Goal: Transaction & Acquisition: Purchase product/service

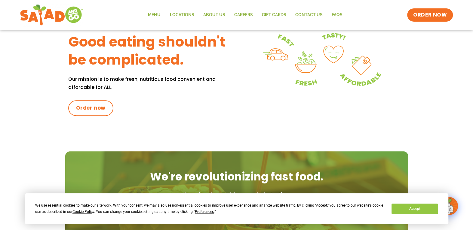
scroll to position [421, 0]
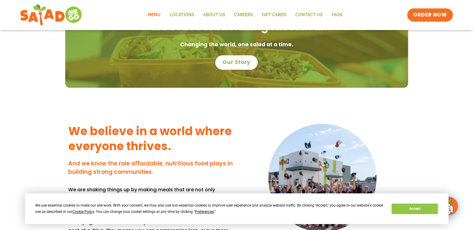
click at [161, 13] on link "Menu" at bounding box center [154, 15] width 22 height 14
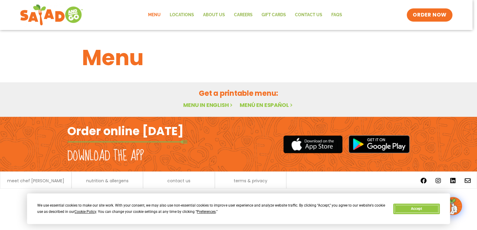
click at [416, 207] on button "Accept" at bounding box center [416, 209] width 46 height 11
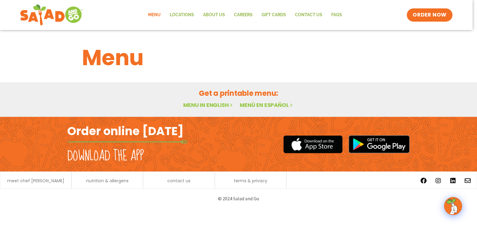
click at [194, 111] on div "Get a printable menu: Menu in English Menú en español" at bounding box center [238, 99] width 477 height 35
click at [196, 108] on link "Menu in English" at bounding box center [208, 105] width 50 height 8
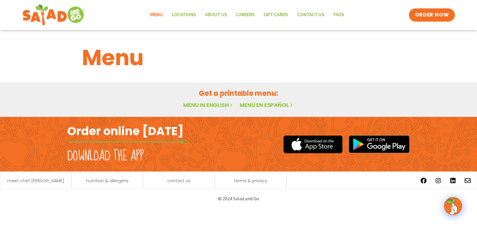
click at [30, 184] on div "meet chef [PERSON_NAME]" at bounding box center [35, 181] width 65 height 6
click at [39, 179] on span "meet chef [PERSON_NAME]" at bounding box center [35, 181] width 57 height 4
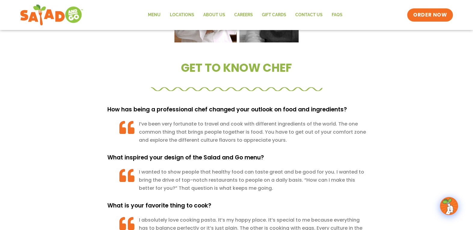
scroll to position [601, 0]
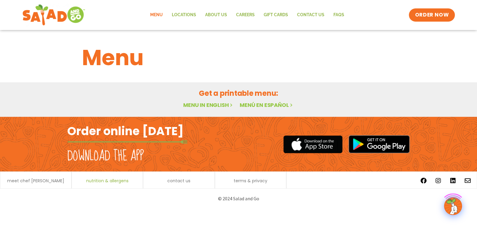
click at [96, 181] on span "nutrition & allergens" at bounding box center [107, 181] width 42 height 4
click at [155, 15] on link "Menu" at bounding box center [157, 15] width 22 height 14
click at [202, 105] on link "Menu in English" at bounding box center [208, 105] width 50 height 8
click at [160, 13] on link "Menu" at bounding box center [157, 15] width 22 height 14
click at [102, 67] on h1 "Menu" at bounding box center [238, 57] width 313 height 32
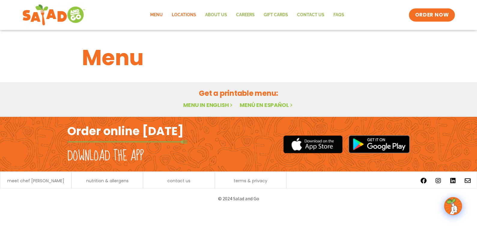
click at [196, 14] on link "Locations" at bounding box center [183, 15] width 33 height 14
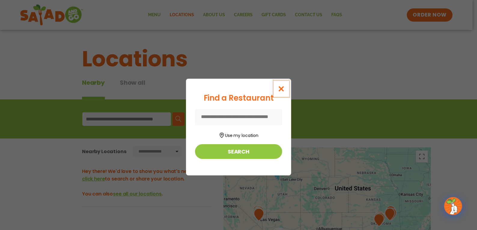
click at [280, 87] on icon "Close modal" at bounding box center [282, 89] width 8 height 6
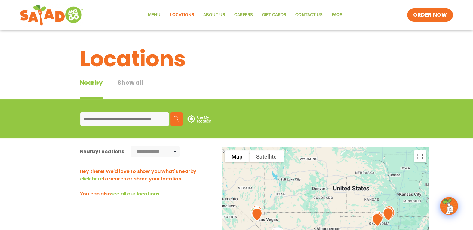
click at [152, 115] on input at bounding box center [124, 119] width 89 height 14
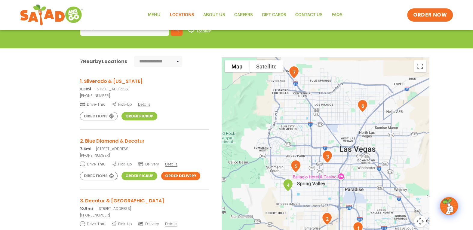
scroll to position [60, 0]
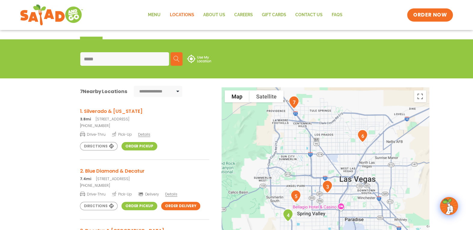
type input "*****"
click at [144, 134] on span "Details" at bounding box center [144, 134] width 12 height 5
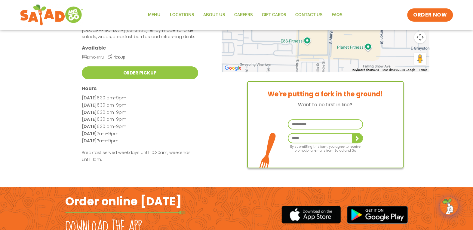
scroll to position [30, 0]
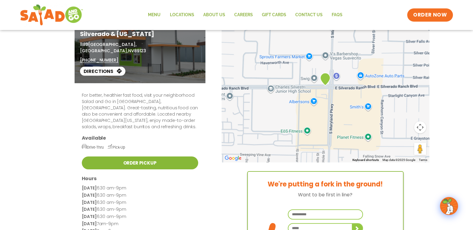
click at [147, 157] on link "Order Pickup" at bounding box center [140, 163] width 116 height 13
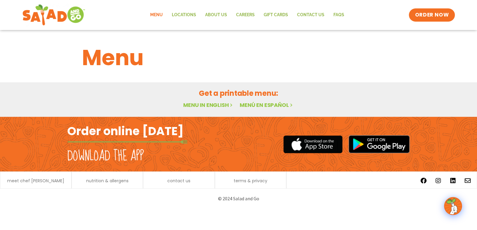
click at [216, 105] on link "Menu in English" at bounding box center [208, 105] width 50 height 8
click at [268, 105] on link "Menú en español" at bounding box center [267, 105] width 54 height 8
